Goal: Task Accomplishment & Management: Manage account settings

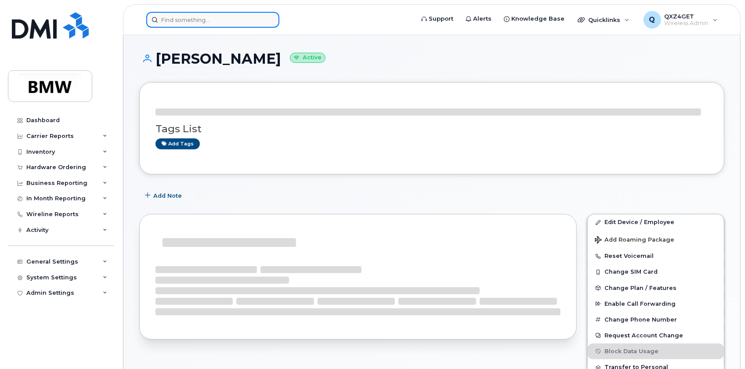
click at [190, 14] on input at bounding box center [212, 20] width 133 height 16
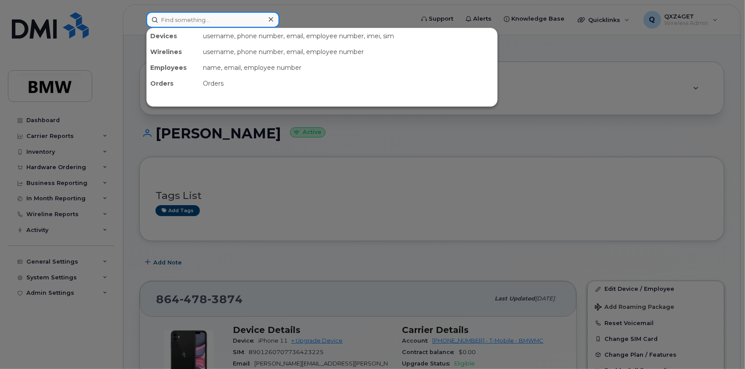
paste input "timothy.gullickson@bmwmc.com"
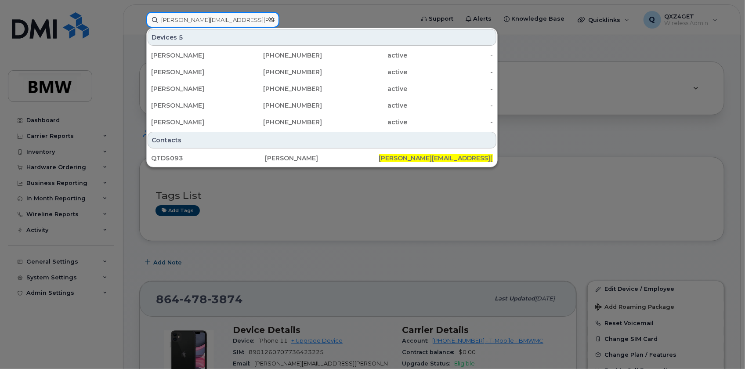
type input "timothy.gullickson@bmwmc.com"
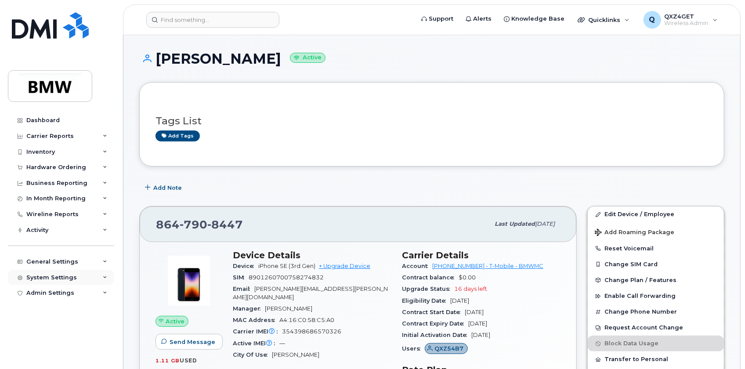
click at [66, 275] on div "System Settings" at bounding box center [51, 277] width 50 height 7
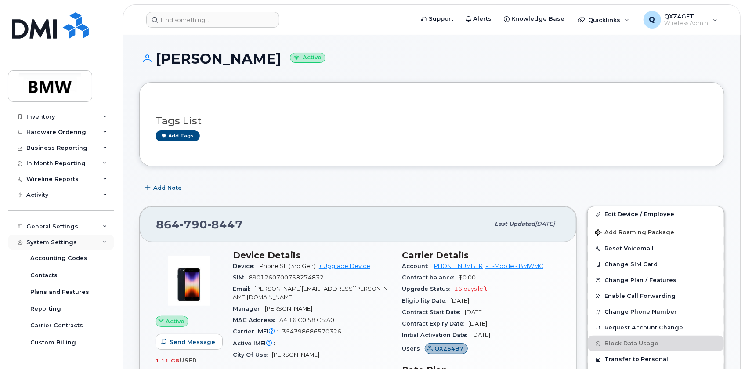
scroll to position [96, 0]
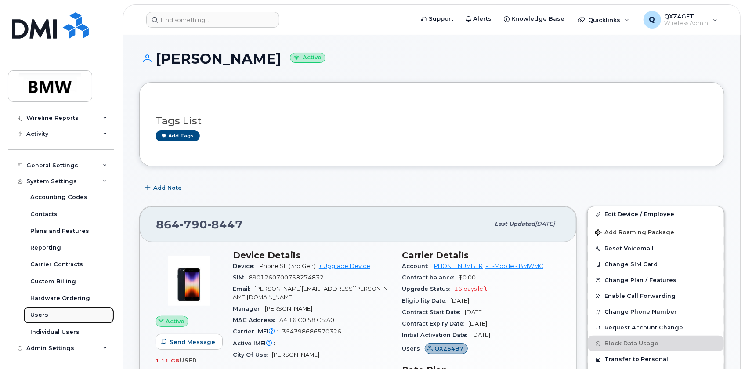
click at [37, 316] on div "Users" at bounding box center [39, 315] width 18 height 8
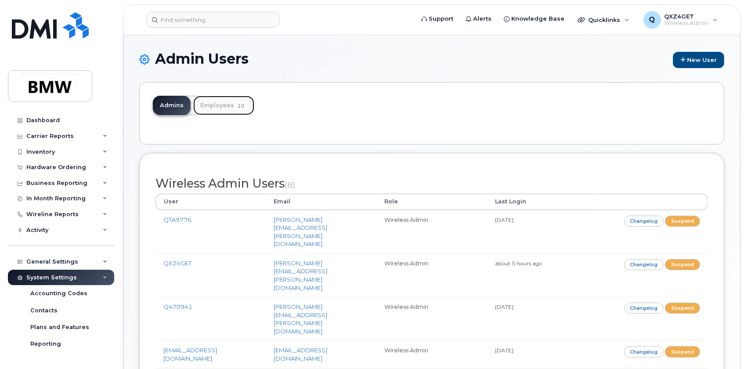
click at [210, 103] on link "Employees 10" at bounding box center [223, 105] width 61 height 19
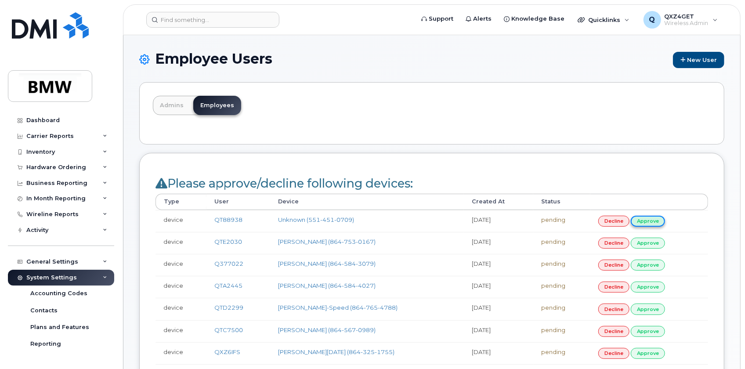
click at [642, 218] on link "approve" at bounding box center [648, 221] width 34 height 11
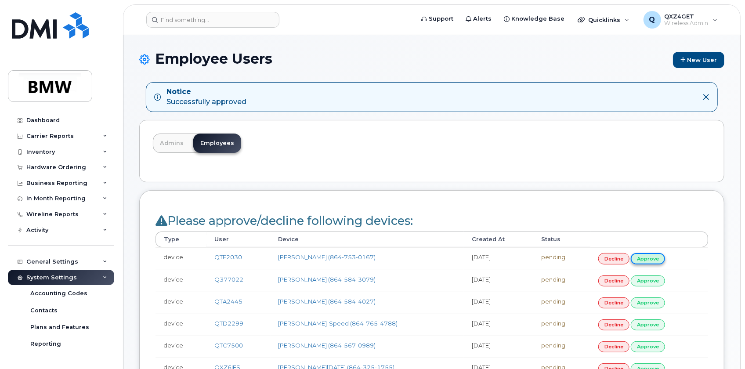
click at [648, 259] on link "approve" at bounding box center [648, 258] width 34 height 11
click at [643, 260] on link "approve" at bounding box center [648, 258] width 34 height 11
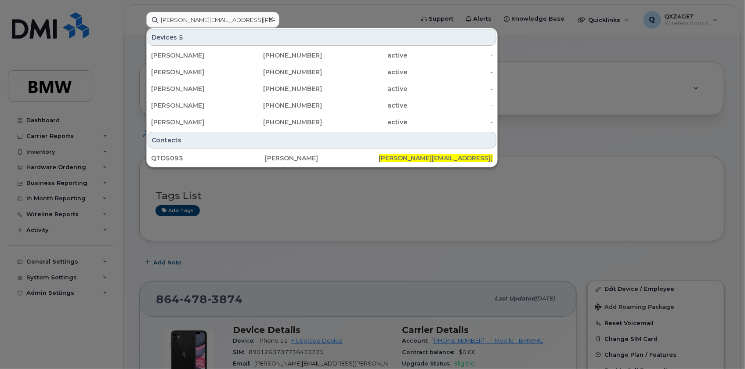
click at [271, 18] on icon at bounding box center [271, 19] width 4 height 4
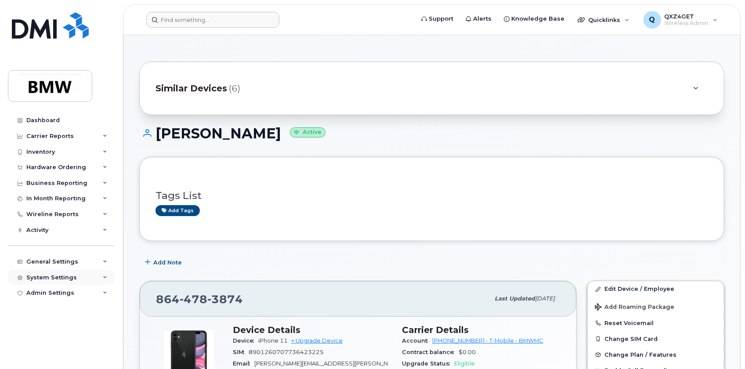
click at [44, 277] on div "System Settings" at bounding box center [51, 277] width 50 height 7
click at [224, 23] on input at bounding box center [212, 20] width 133 height 16
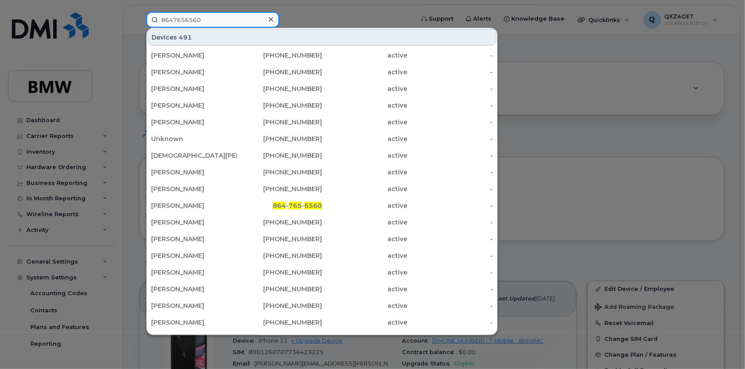
type input "8647656560"
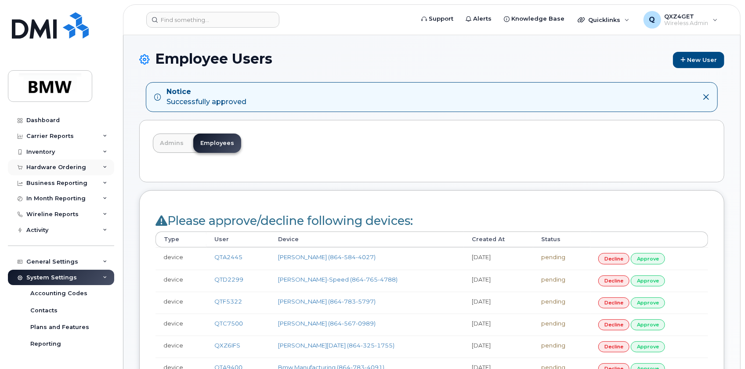
click at [56, 167] on div "Hardware Ordering" at bounding box center [56, 167] width 60 height 7
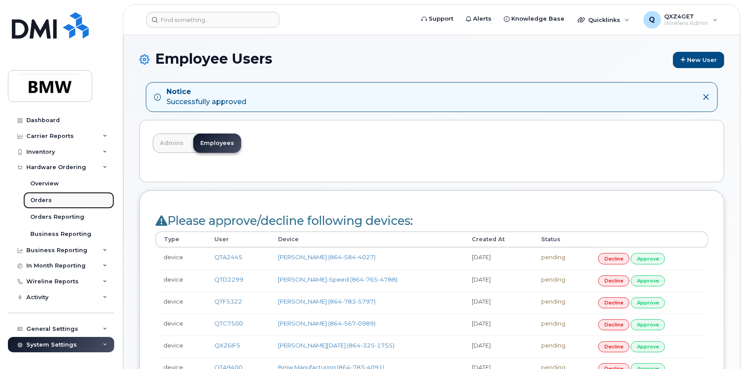
click at [36, 198] on div "Orders" at bounding box center [41, 200] width 22 height 8
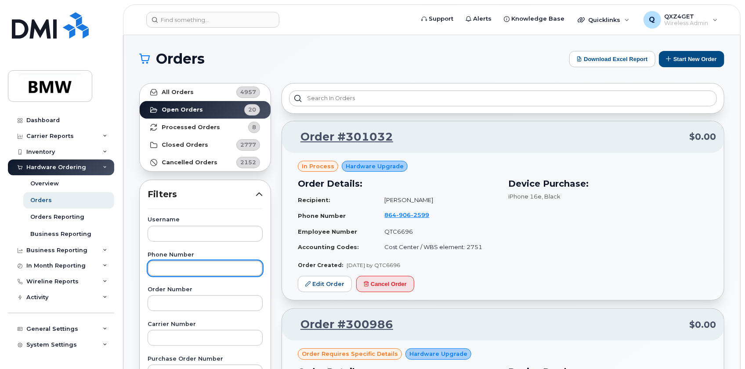
click at [169, 266] on input "text" at bounding box center [205, 268] width 115 height 16
paste input "(864) 340-0849"
click at [171, 267] on input "(864) 340-0849" at bounding box center [205, 268] width 115 height 16
type input "8643400849"
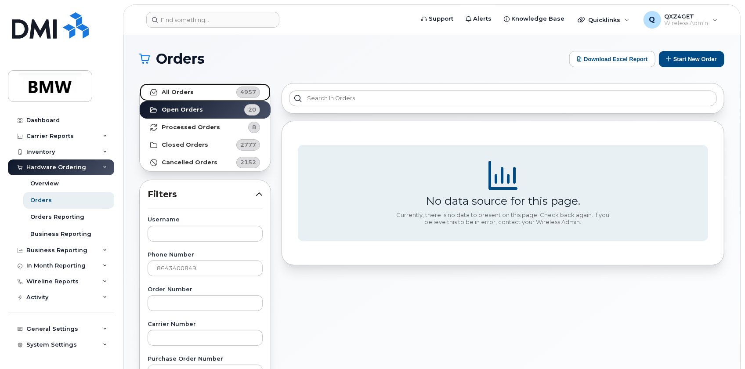
click at [188, 88] on link "All Orders 4957" at bounding box center [205, 92] width 131 height 18
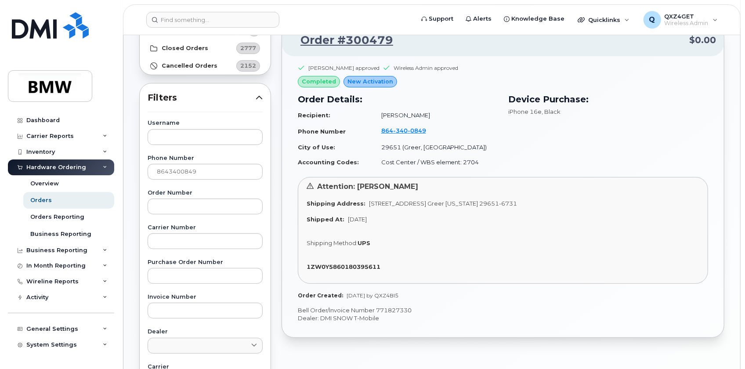
scroll to position [119, 0]
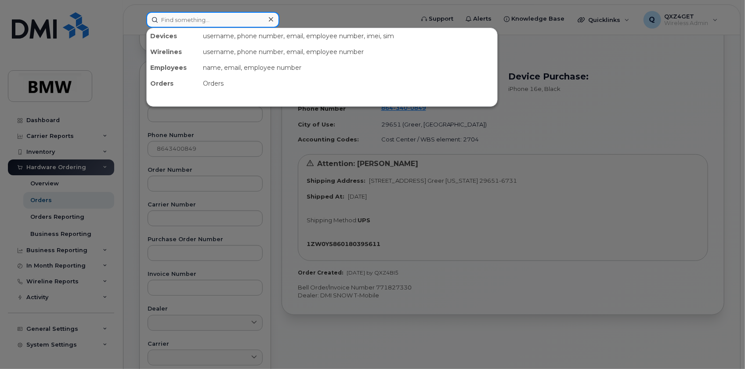
click at [206, 18] on input at bounding box center [212, 20] width 133 height 16
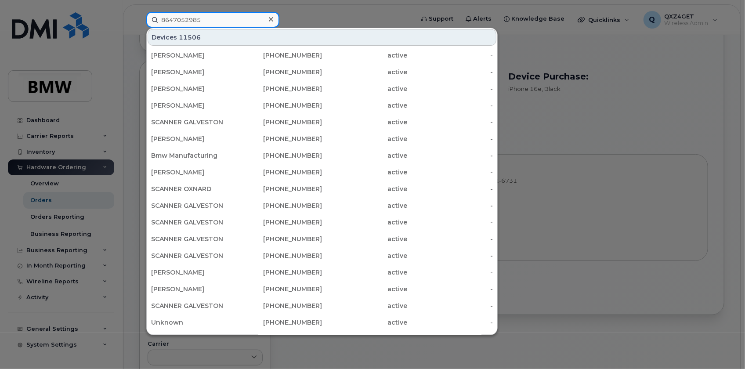
type input "8647052985"
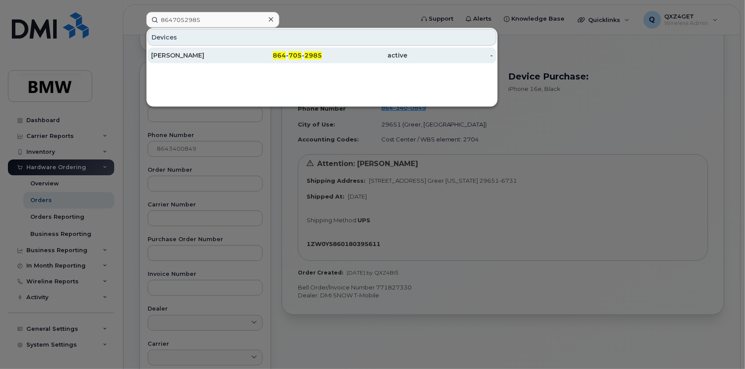
click at [181, 55] on div "Christian Neueder" at bounding box center [194, 55] width 86 height 9
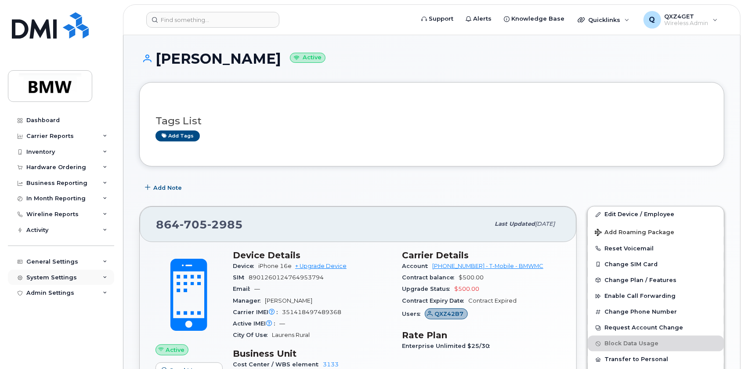
click at [49, 278] on div "System Settings" at bounding box center [51, 277] width 50 height 7
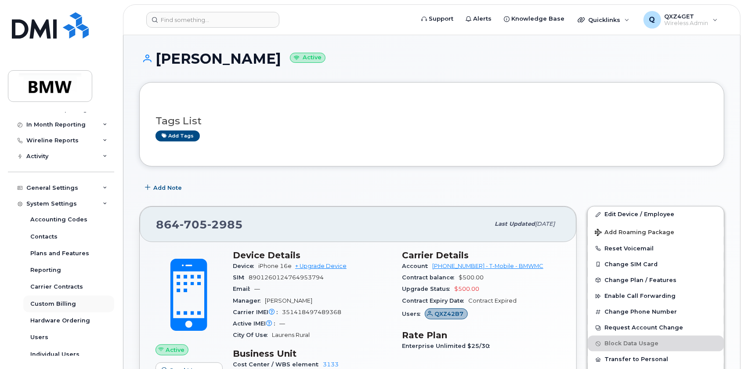
scroll to position [96, 0]
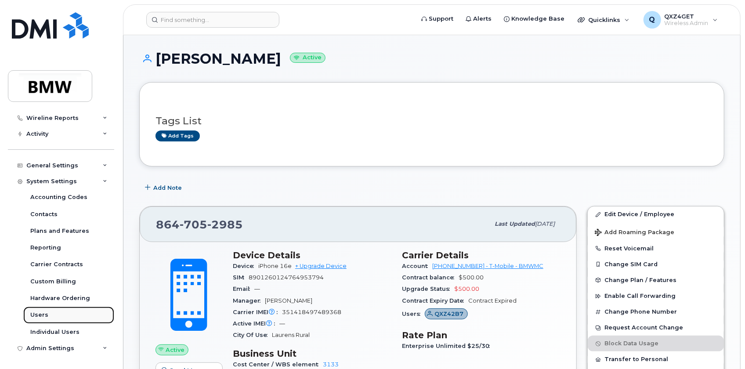
click at [44, 317] on div "Users" at bounding box center [39, 315] width 18 height 8
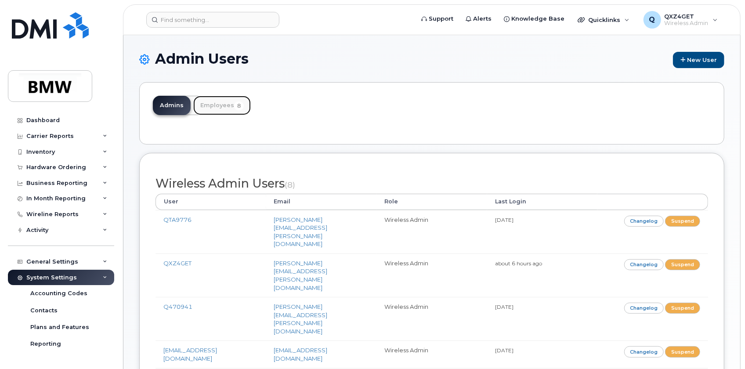
click at [230, 107] on link "Employees 8" at bounding box center [222, 105] width 58 height 19
click at [219, 106] on link "Employees 8" at bounding box center [222, 105] width 58 height 19
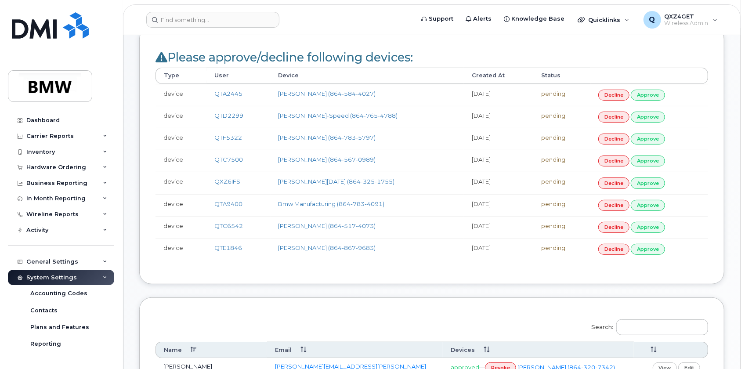
scroll to position [159, 0]
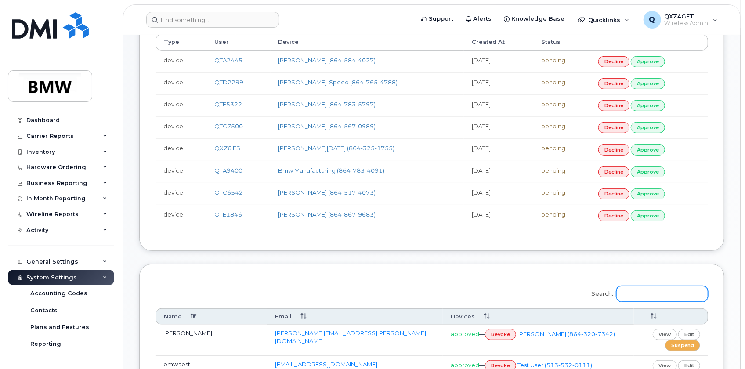
click at [638, 288] on input "Search:" at bounding box center [662, 294] width 92 height 16
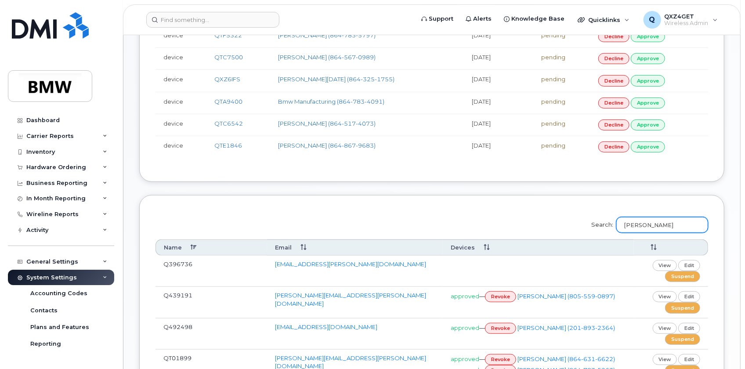
scroll to position [239, 0]
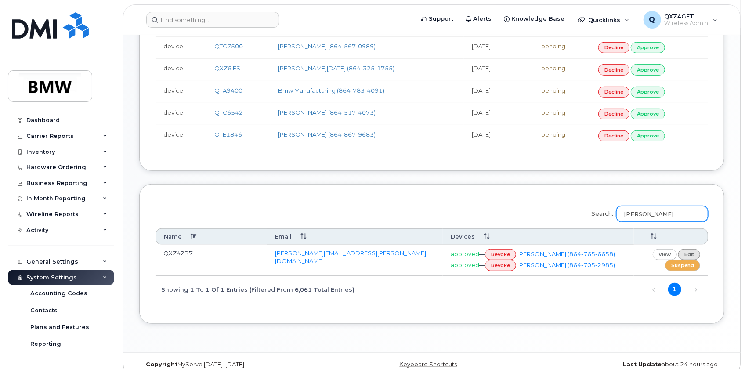
type input "[PERSON_NAME]"
click at [686, 250] on link "edit" at bounding box center [689, 254] width 22 height 11
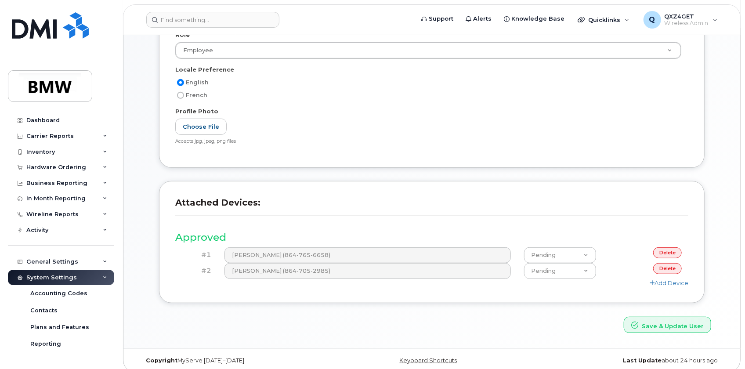
scroll to position [205, 0]
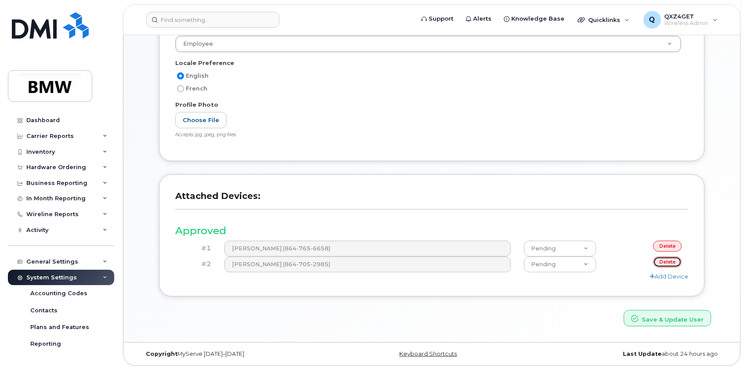
click at [668, 259] on link "delete" at bounding box center [667, 261] width 29 height 11
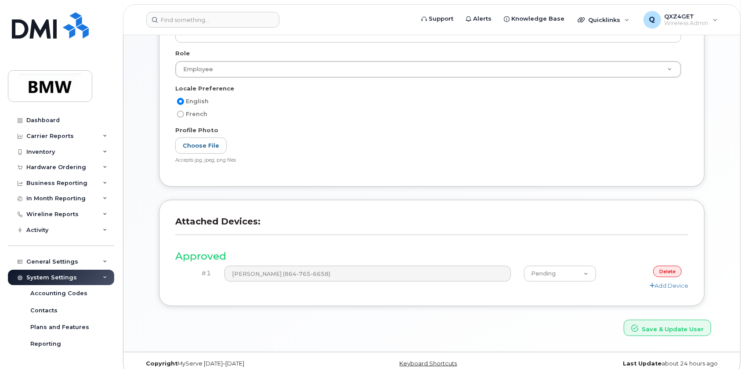
scroll to position [227, 0]
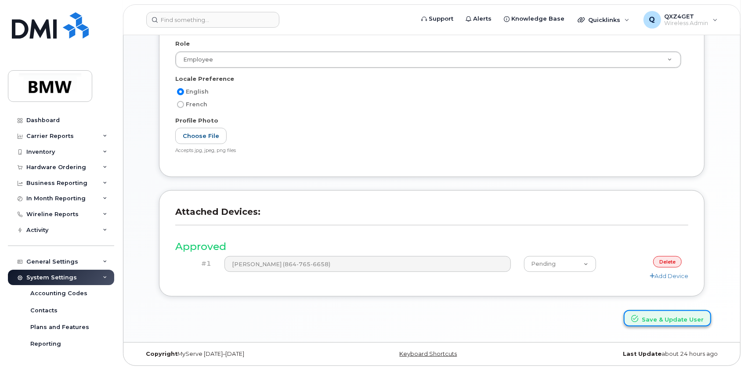
click at [676, 321] on button "Save & Update User" at bounding box center [667, 318] width 87 height 16
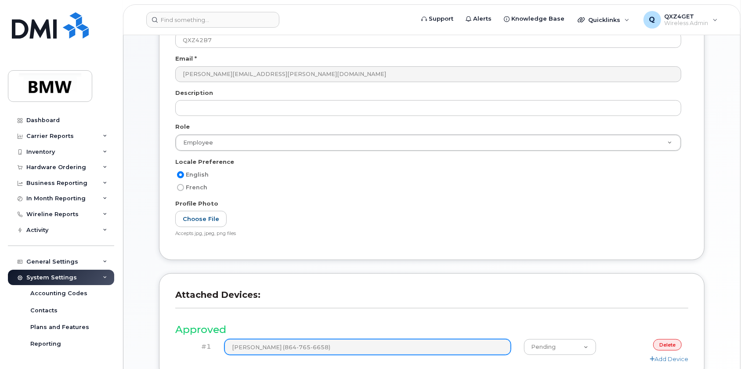
scroll to position [227, 0]
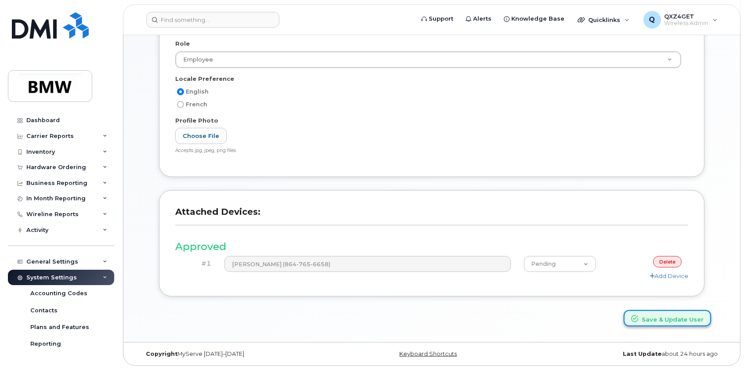
click at [656, 317] on button "Save & Update User" at bounding box center [667, 318] width 87 height 16
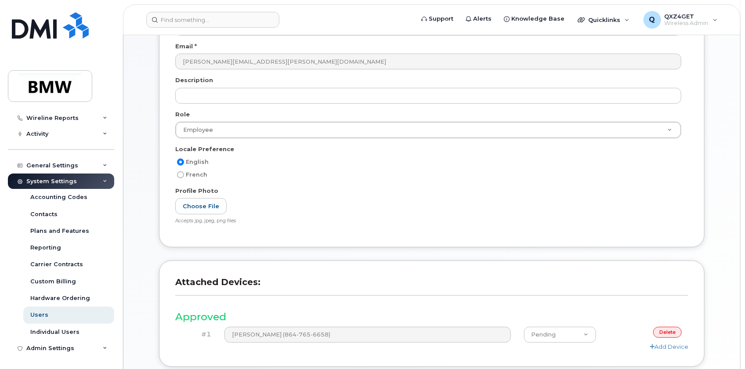
scroll to position [119, 0]
click at [38, 317] on div "Users" at bounding box center [39, 315] width 18 height 8
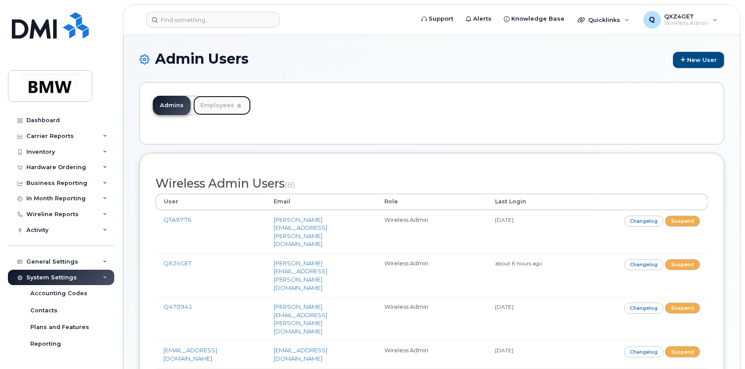
click at [202, 104] on link "Employees 8" at bounding box center [222, 105] width 58 height 19
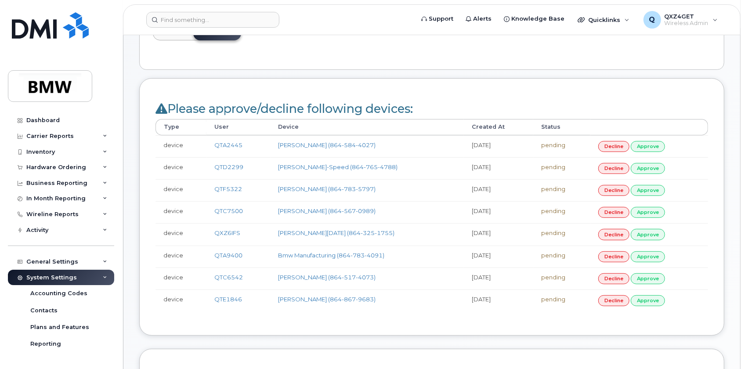
scroll to position [239, 0]
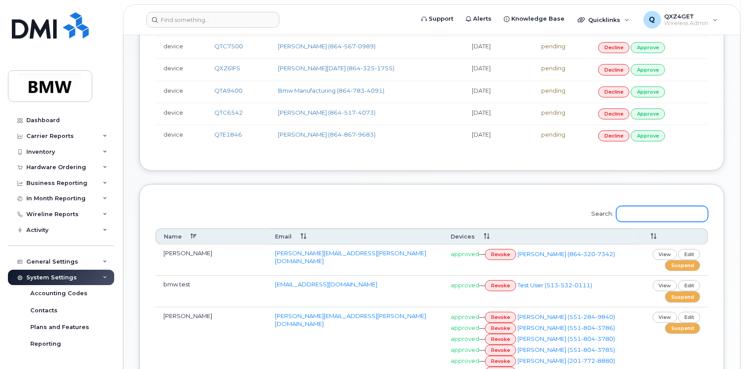
click at [659, 213] on input "Search:" at bounding box center [662, 214] width 92 height 16
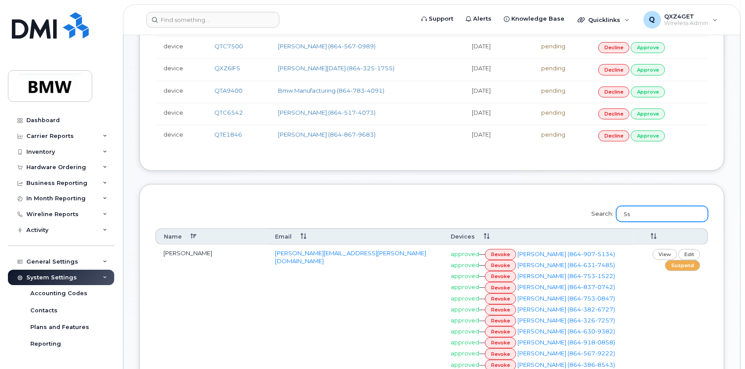
type input "S"
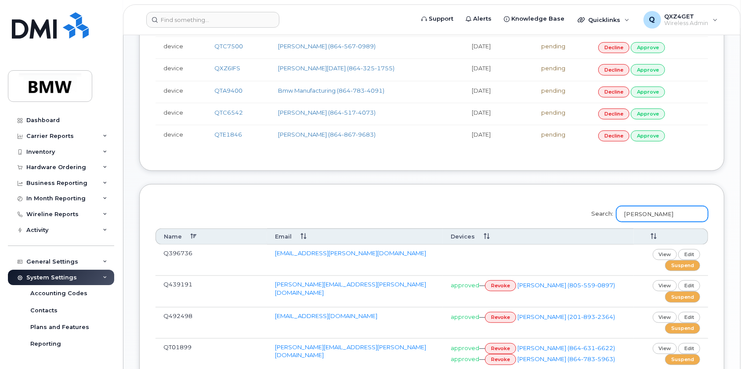
drag, startPoint x: 655, startPoint y: 212, endPoint x: 645, endPoint y: 204, distance: 13.2
click at [645, 206] on input "[PERSON_NAME]" at bounding box center [662, 214] width 92 height 16
type input "[PERSON_NAME]"
